Goal: Browse casually

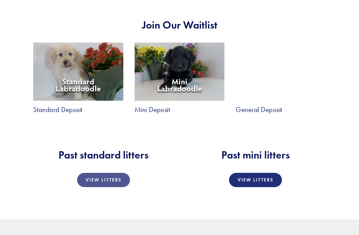
scroll to position [1117, 0]
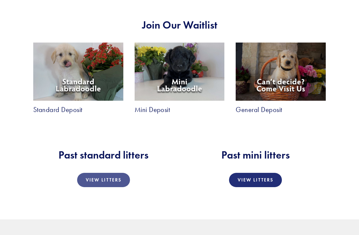
click at [96, 173] on link "View Litters" at bounding box center [103, 180] width 53 height 14
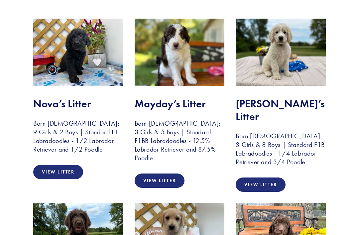
scroll to position [130, 0]
click at [44, 168] on link "View Litter" at bounding box center [58, 172] width 50 height 14
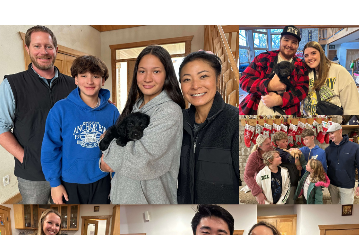
scroll to position [779, 0]
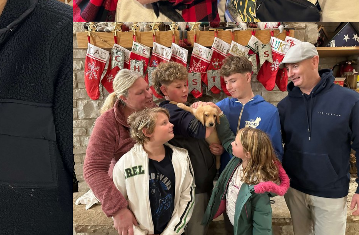
click at [239, 101] on img at bounding box center [299, 146] width 121 height 90
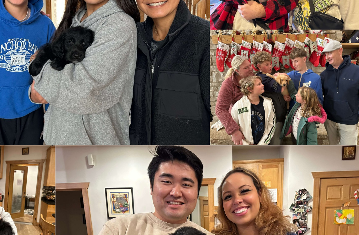
scroll to position [857, 0]
